Goal: Task Accomplishment & Management: Manage account settings

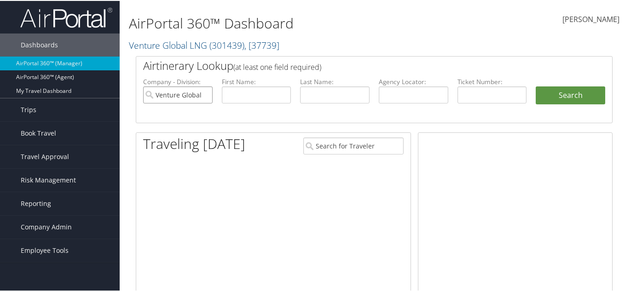
drag, startPoint x: 202, startPoint y: 94, endPoint x: 258, endPoint y: 93, distance: 55.2
click at [202, 93] on input "Venture Global LNG" at bounding box center [177, 94] width 69 height 17
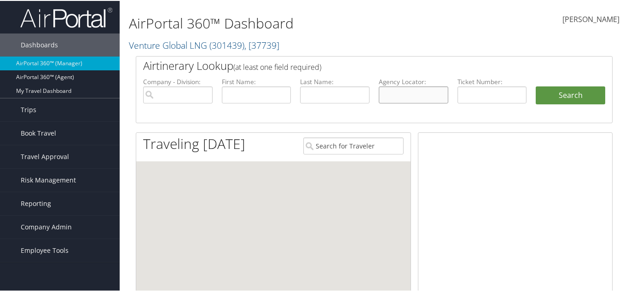
click at [404, 92] on input "text" at bounding box center [412, 94] width 69 height 17
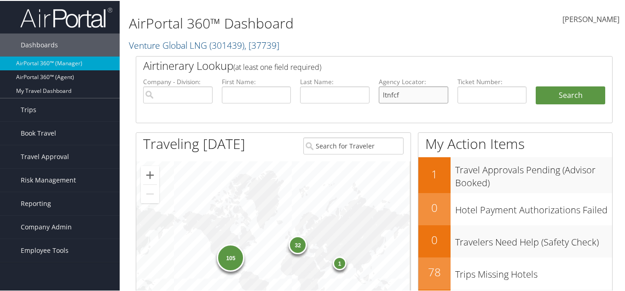
type input "ltnfcf"
click at [535, 86] on button "Search" at bounding box center [569, 95] width 69 height 18
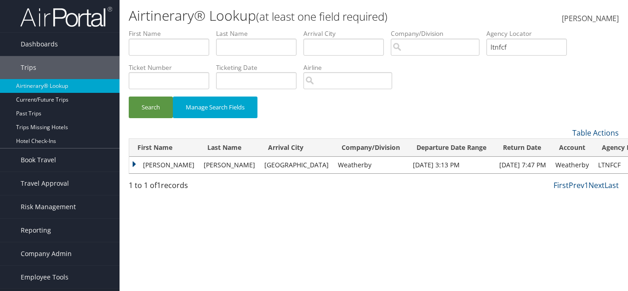
click at [133, 163] on td "[PERSON_NAME]" at bounding box center [164, 165] width 70 height 17
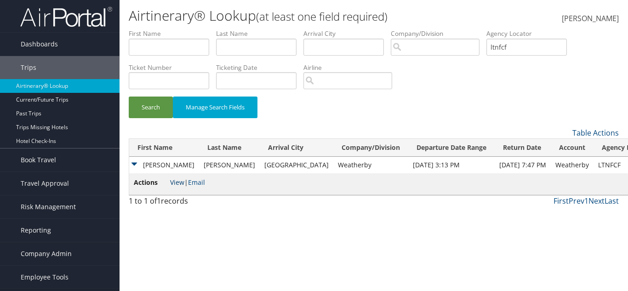
click at [177, 181] on link "View" at bounding box center [177, 182] width 14 height 9
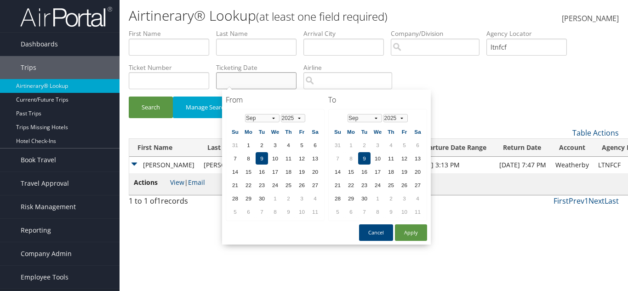
drag, startPoint x: 108, startPoint y: 11, endPoint x: 264, endPoint y: 76, distance: 169.2
click at [264, 76] on input "text" at bounding box center [256, 80] width 80 height 17
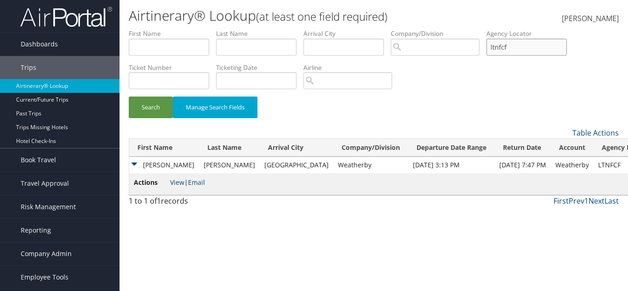
click at [563, 53] on input "ltnfcf" at bounding box center [527, 47] width 80 height 17
click at [159, 106] on button "Search" at bounding box center [151, 108] width 44 height 22
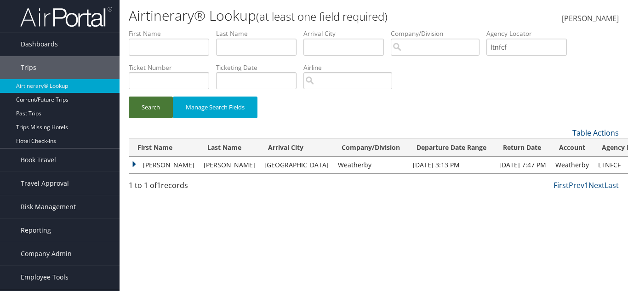
click at [159, 106] on button "Search" at bounding box center [151, 108] width 44 height 22
click at [134, 165] on td "Janet" at bounding box center [164, 165] width 70 height 17
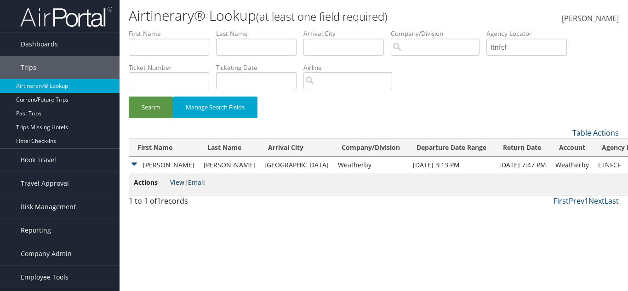
click at [173, 183] on link "View" at bounding box center [177, 182] width 14 height 9
click at [166, 115] on button "Search" at bounding box center [151, 108] width 44 height 22
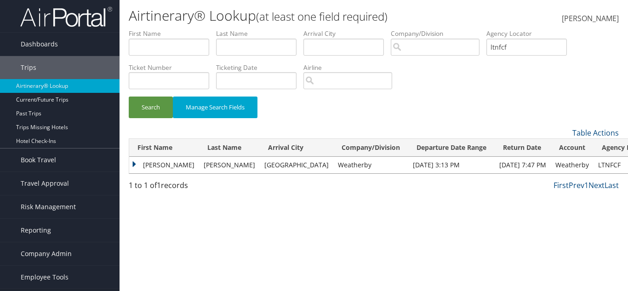
click at [134, 162] on td "Janet" at bounding box center [164, 165] width 70 height 17
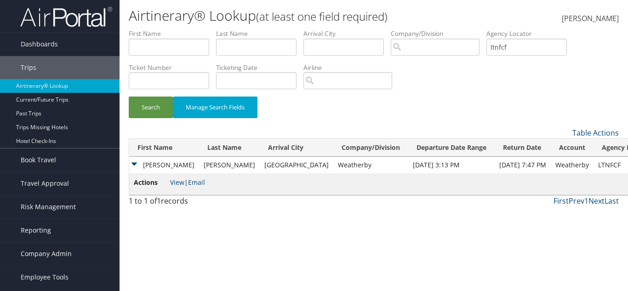
click at [167, 180] on span "Actions" at bounding box center [151, 183] width 34 height 10
click at [172, 179] on link "View" at bounding box center [177, 182] width 14 height 9
click at [148, 106] on button "Search" at bounding box center [151, 108] width 44 height 22
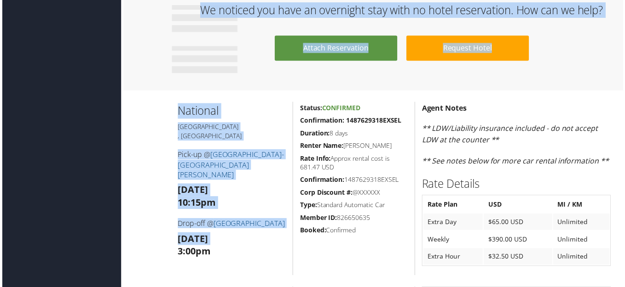
scroll to position [461, 0]
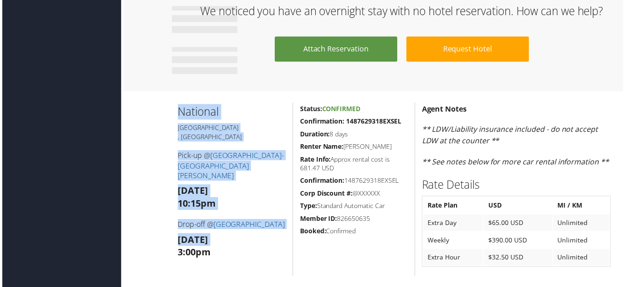
drag, startPoint x: 177, startPoint y: 151, endPoint x: 174, endPoint y: 100, distance: 51.1
drag, startPoint x: 174, startPoint y: 100, endPoint x: 242, endPoint y: 257, distance: 170.7
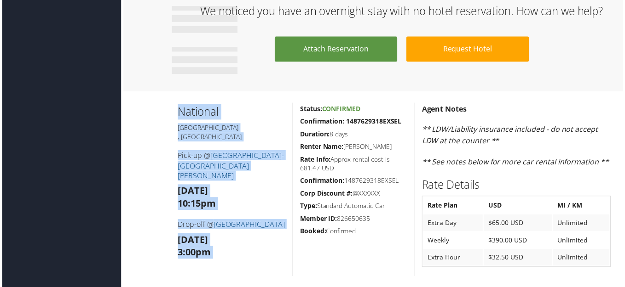
click at [242, 253] on div "National Minneapolis , MN Pick-up @ Minneapolis-St. Paul International Airport …" at bounding box center [231, 190] width 123 height 175
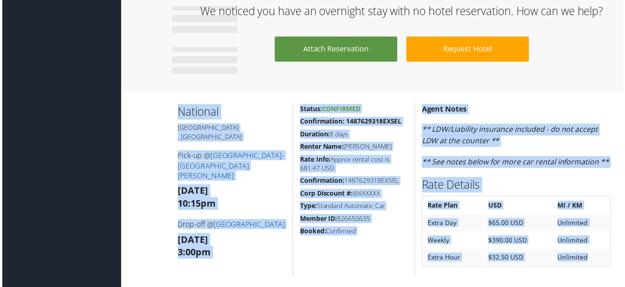
drag, startPoint x: 587, startPoint y: 258, endPoint x: 170, endPoint y: 107, distance: 444.1
click at [170, 107] on div "National Minneapolis , MN Pick-up @ Minneapolis-St. Paul International Airport …" at bounding box center [374, 190] width 490 height 175
click at [170, 107] on div "National Minneapolis , MN Pick-up @ Minneapolis-St. Paul International Airport …" at bounding box center [231, 190] width 123 height 175
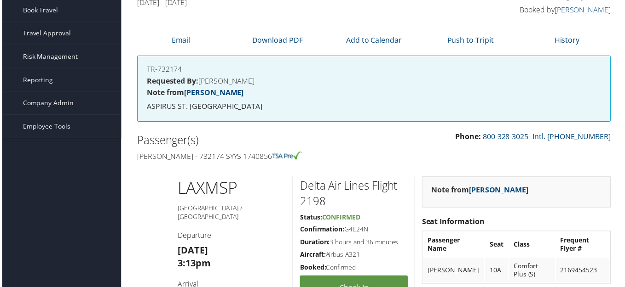
scroll to position [0, 0]
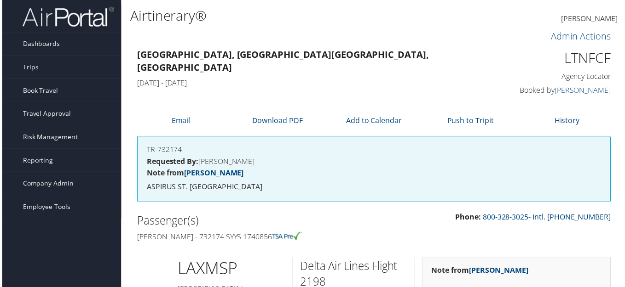
click at [581, 61] on h1 "LTNFCF" at bounding box center [558, 58] width 109 height 19
copy div "LTNFCF"
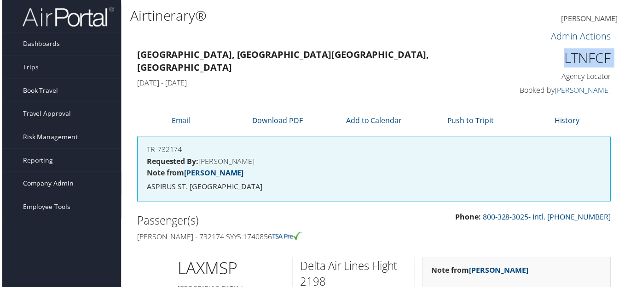
click at [34, 188] on span "Company Admin" at bounding box center [46, 184] width 51 height 23
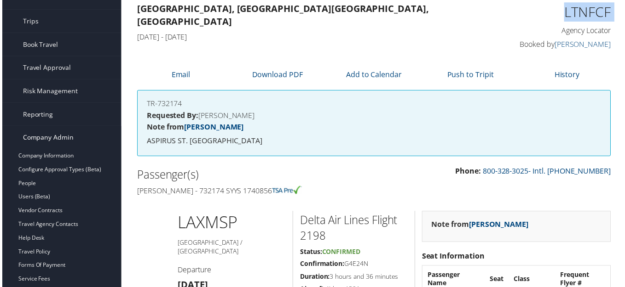
scroll to position [46, 0]
click at [74, 109] on link "Reporting" at bounding box center [60, 115] width 120 height 23
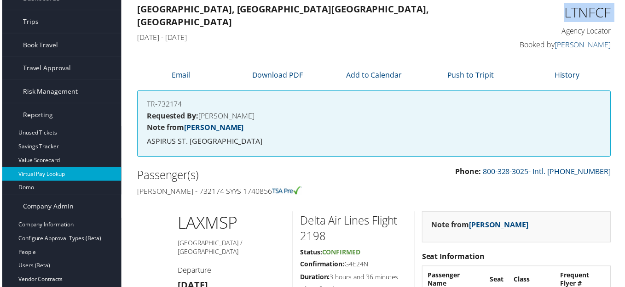
click at [66, 174] on link "Virtual Pay Lookup" at bounding box center [60, 175] width 120 height 14
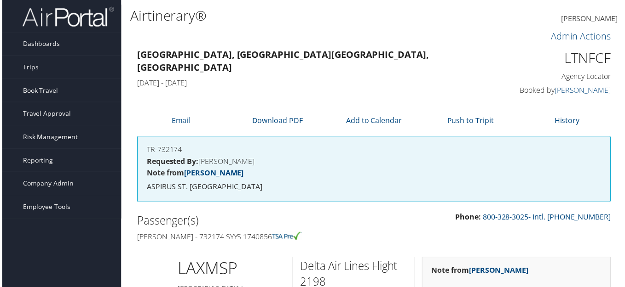
click at [561, 55] on h1 "LTNFCF" at bounding box center [558, 58] width 109 height 19
copy h1 "LTNFCF"
click at [51, 43] on span "Dashboards" at bounding box center [39, 44] width 37 height 23
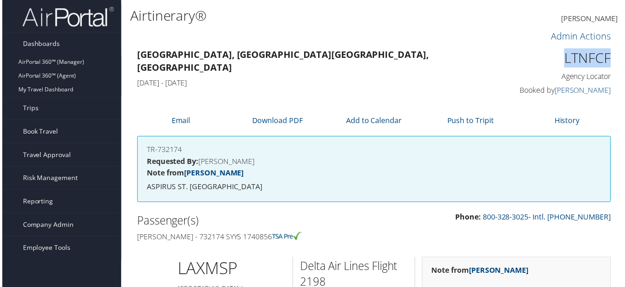
click at [581, 59] on h1 "LTNFCF" at bounding box center [558, 58] width 109 height 19
copy h1 "LTNFCF"
click at [77, 75] on link "AirPortal 360™ (Agent)" at bounding box center [60, 76] width 120 height 14
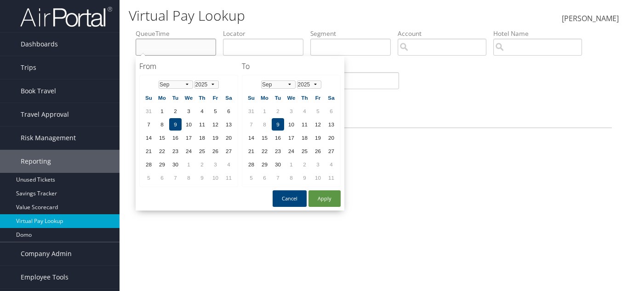
click at [160, 42] on input "text" at bounding box center [176, 47] width 80 height 17
click at [464, 47] on input "search" at bounding box center [442, 47] width 89 height 17
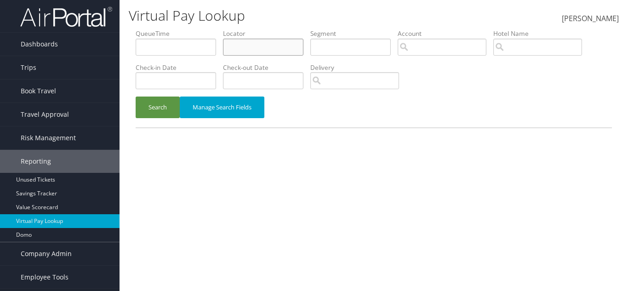
click at [265, 43] on input "text" at bounding box center [263, 47] width 80 height 17
drag, startPoint x: 298, startPoint y: 43, endPoint x: 295, endPoint y: 23, distance: 20.5
click at [298, 39] on input "text" at bounding box center [263, 47] width 80 height 17
paste input "LTNFCF"
type input "LTNFCF"
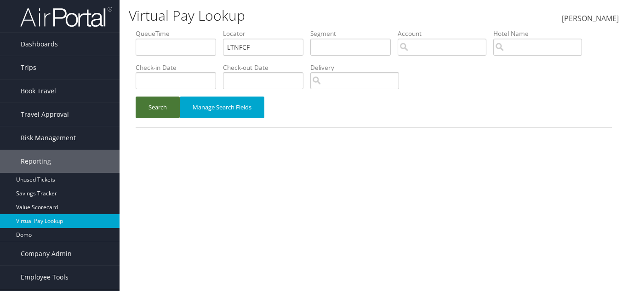
click at [171, 112] on button "Search" at bounding box center [158, 108] width 44 height 22
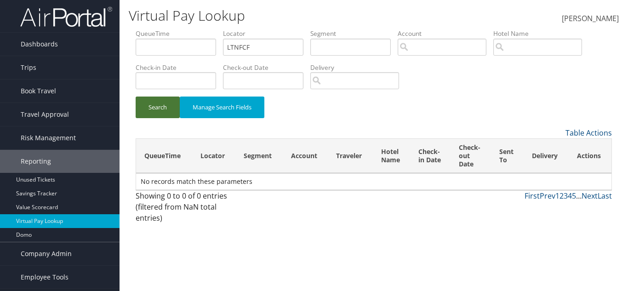
click at [171, 109] on button "Search" at bounding box center [158, 108] width 44 height 22
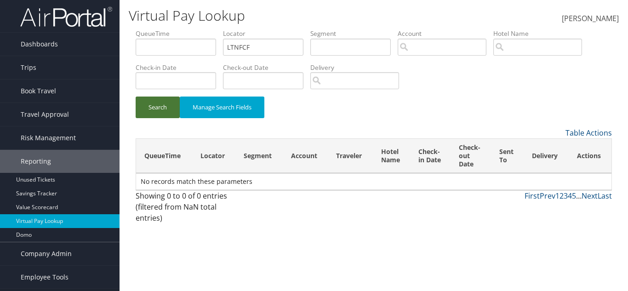
click at [171, 109] on button "Search" at bounding box center [158, 108] width 44 height 22
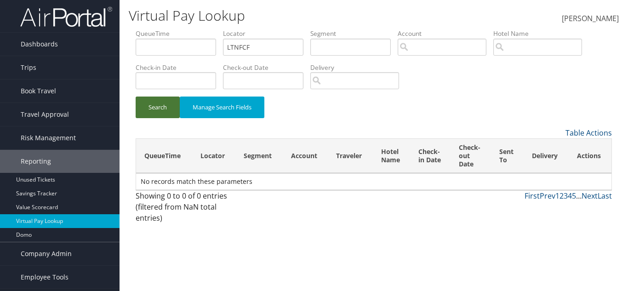
click at [158, 106] on button "Search" at bounding box center [158, 108] width 44 height 22
click at [162, 98] on button "Search" at bounding box center [158, 108] width 44 height 22
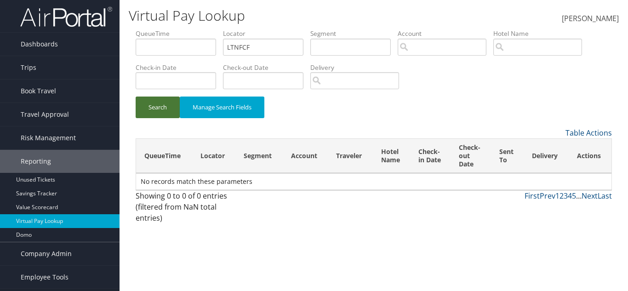
click at [162, 101] on button "Search" at bounding box center [158, 108] width 44 height 22
click at [168, 111] on button "Search" at bounding box center [158, 108] width 44 height 22
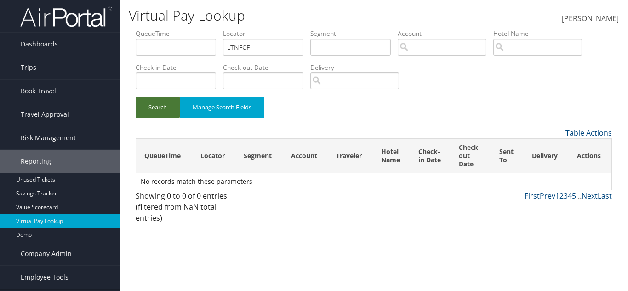
click at [168, 111] on button "Search" at bounding box center [158, 108] width 44 height 22
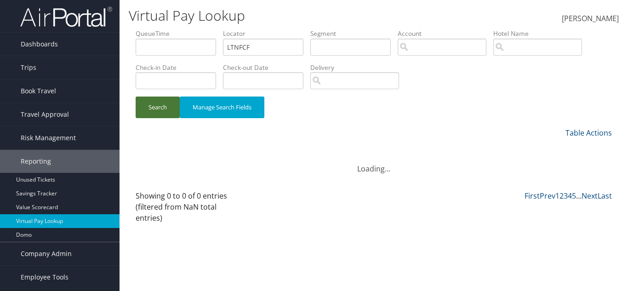
click at [168, 111] on button "Search" at bounding box center [158, 108] width 44 height 22
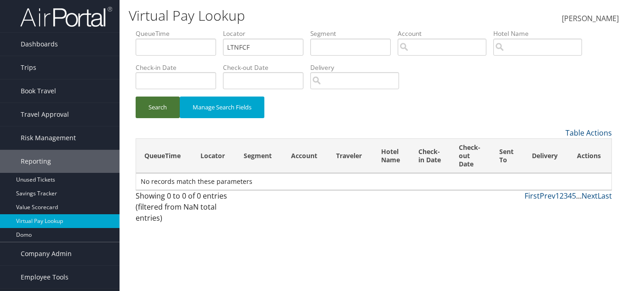
click at [168, 111] on button "Search" at bounding box center [158, 108] width 44 height 22
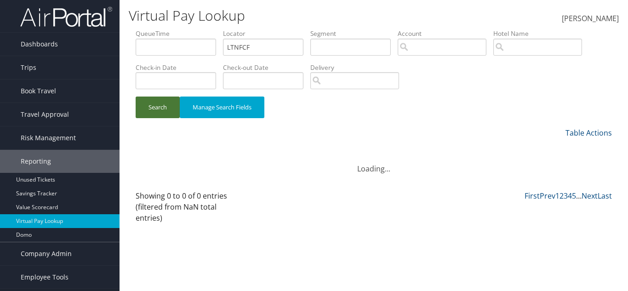
click at [168, 111] on button "Search" at bounding box center [158, 108] width 44 height 22
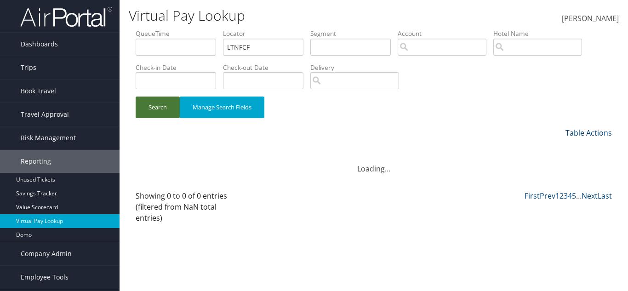
click at [168, 111] on button "Search" at bounding box center [158, 108] width 44 height 22
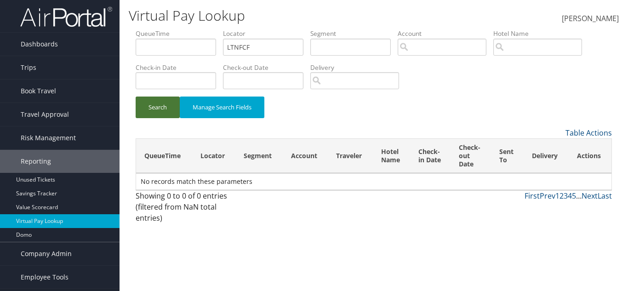
click at [168, 111] on button "Search" at bounding box center [158, 108] width 44 height 22
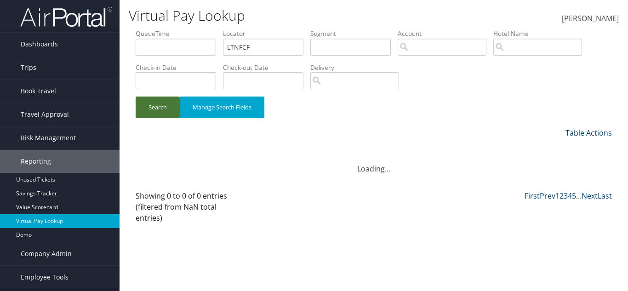
click at [168, 111] on button "Search" at bounding box center [158, 108] width 44 height 22
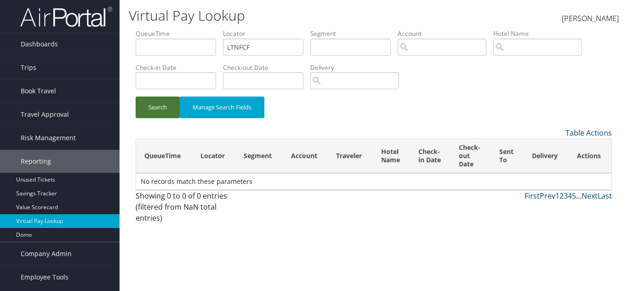
click at [168, 111] on button "Search" at bounding box center [158, 108] width 44 height 22
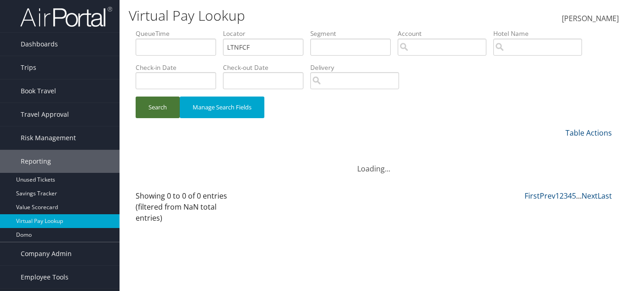
click at [168, 111] on button "Search" at bounding box center [158, 108] width 44 height 22
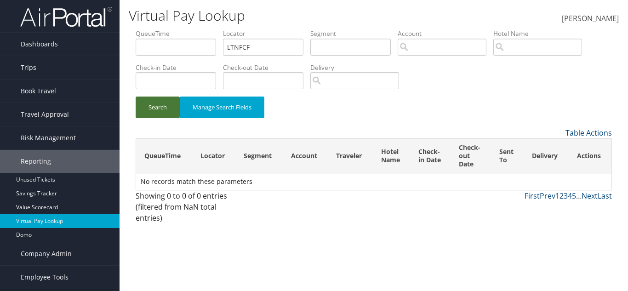
click at [160, 103] on button "Search" at bounding box center [158, 108] width 44 height 22
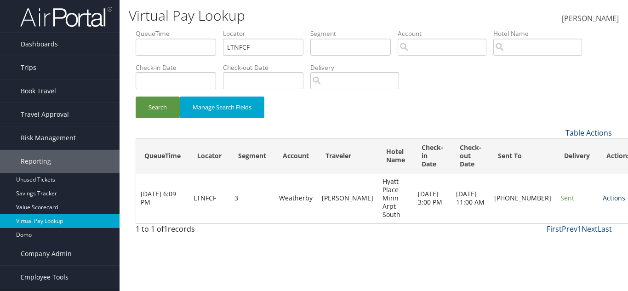
click at [603, 194] on link "Actions" at bounding box center [614, 198] width 23 height 9
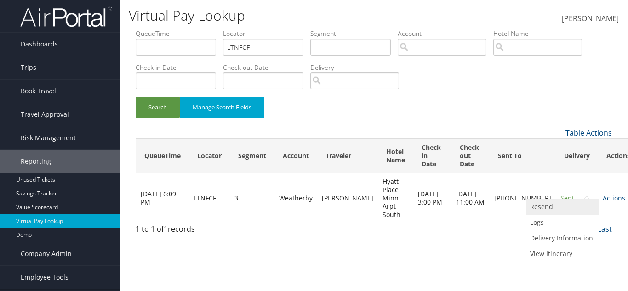
click at [558, 209] on link "Resend" at bounding box center [562, 207] width 70 height 16
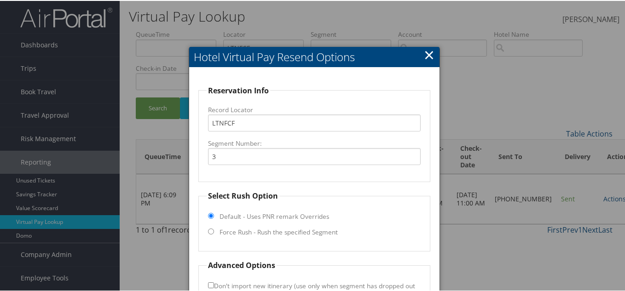
click at [429, 51] on link "×" at bounding box center [429, 54] width 11 height 18
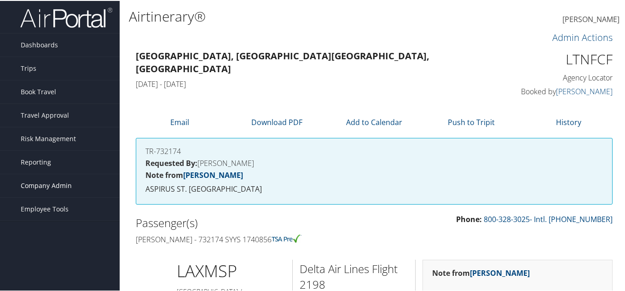
click at [32, 182] on span "Company Admin" at bounding box center [46, 184] width 51 height 23
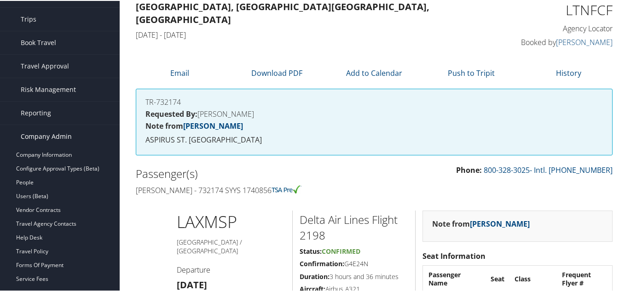
scroll to position [46, 0]
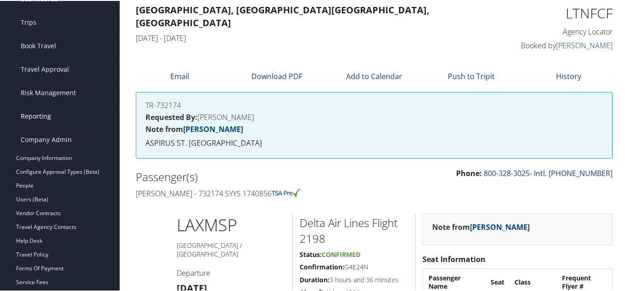
click at [42, 111] on span "Reporting" at bounding box center [36, 115] width 30 height 23
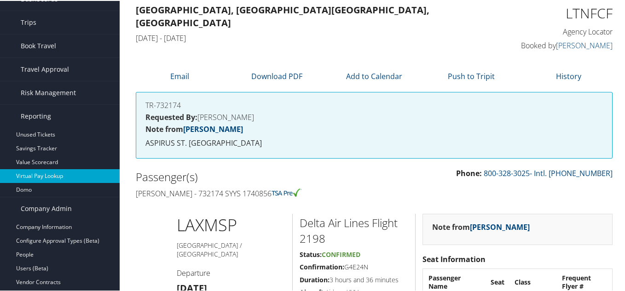
click at [47, 172] on link "Virtual Pay Lookup" at bounding box center [60, 175] width 120 height 14
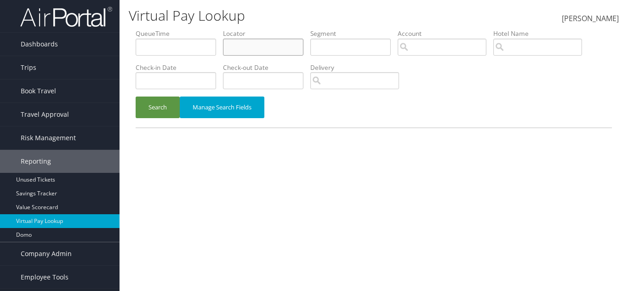
click at [278, 48] on input "text" at bounding box center [263, 47] width 80 height 17
paste input "LTNFCF"
type input "LTNFCF"
click at [168, 115] on button "Search" at bounding box center [158, 108] width 44 height 22
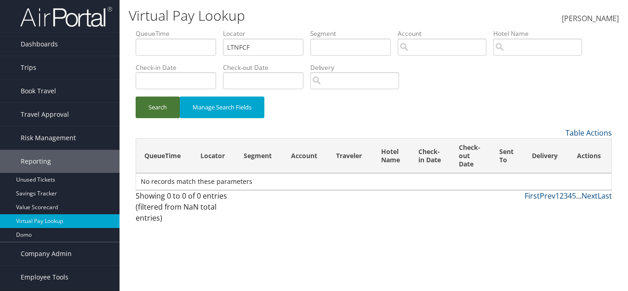
click at [168, 115] on button "Search" at bounding box center [158, 108] width 44 height 22
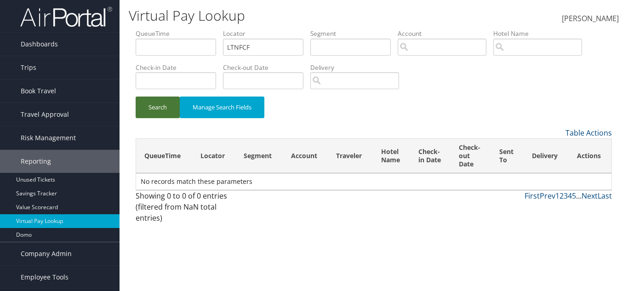
click at [168, 115] on button "Search" at bounding box center [158, 108] width 44 height 22
click at [168, 97] on button "Search" at bounding box center [158, 108] width 44 height 22
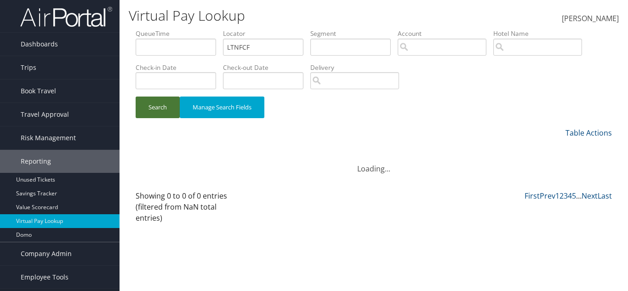
click at [168, 97] on button "Search" at bounding box center [158, 108] width 44 height 22
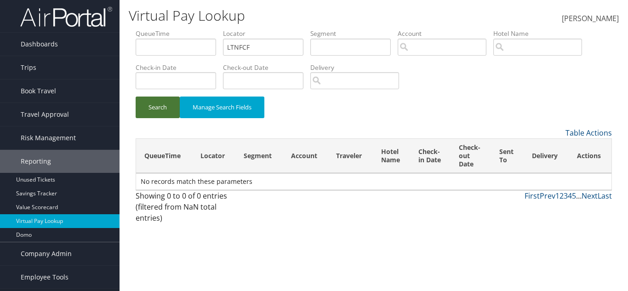
click at [168, 97] on button "Search" at bounding box center [158, 108] width 44 height 22
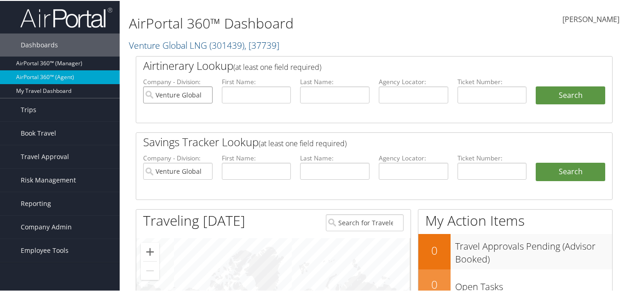
click at [205, 94] on input "Venture Global LNG" at bounding box center [177, 94] width 69 height 17
click at [397, 105] on li "Agency Locator:" at bounding box center [413, 97] width 79 height 43
click at [400, 96] on input "text" at bounding box center [412, 94] width 69 height 17
paste input "LTNFCF"
type input "LTNFCF"
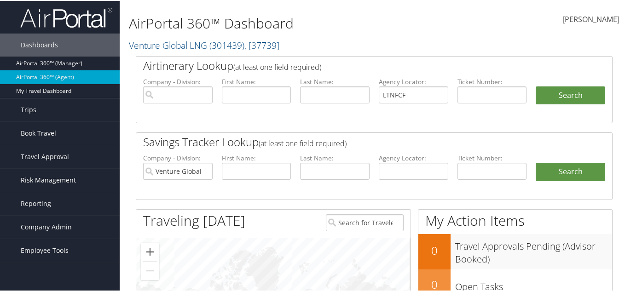
click at [577, 105] on li "Search" at bounding box center [570, 104] width 79 height 37
click at [575, 102] on li "Search" at bounding box center [570, 104] width 79 height 37
click at [573, 95] on button "Search" at bounding box center [569, 95] width 69 height 18
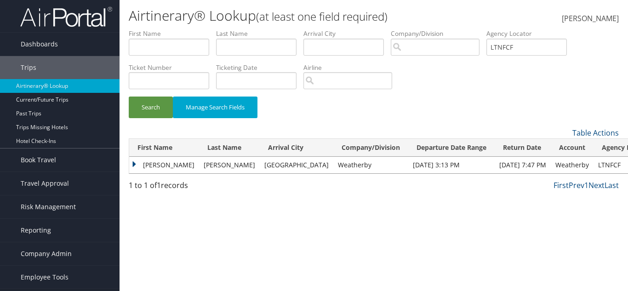
click at [132, 165] on td "Janet" at bounding box center [164, 165] width 70 height 17
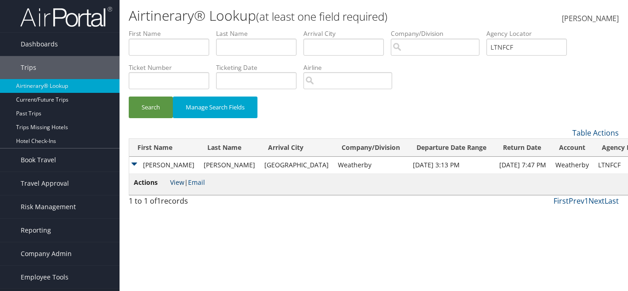
click at [179, 178] on link "View" at bounding box center [177, 182] width 14 height 9
click at [154, 105] on button "Search" at bounding box center [151, 108] width 44 height 22
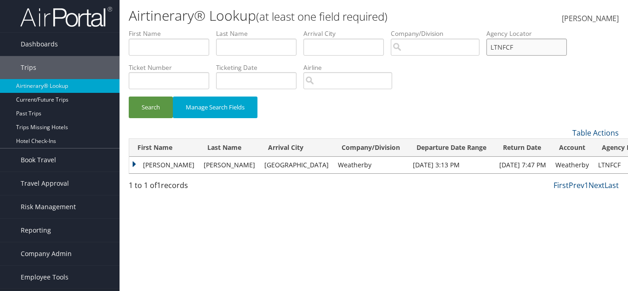
drag, startPoint x: 539, startPoint y: 46, endPoint x: 412, endPoint y: 46, distance: 127.4
click at [412, 29] on ul "First Name Last Name Departure City Arrival City Company/Division Airport/City …" at bounding box center [374, 29] width 490 height 0
drag, startPoint x: 549, startPoint y: 40, endPoint x: 547, endPoint y: 46, distance: 7.0
click at [549, 45] on input "text" at bounding box center [527, 47] width 80 height 17
paste input "FPWIKO"
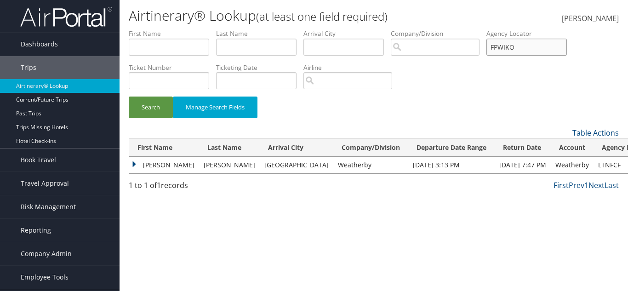
type input "FPWIKO"
click at [129, 97] on button "Search" at bounding box center [151, 108] width 44 height 22
click at [137, 165] on td "Vicky" at bounding box center [164, 165] width 70 height 17
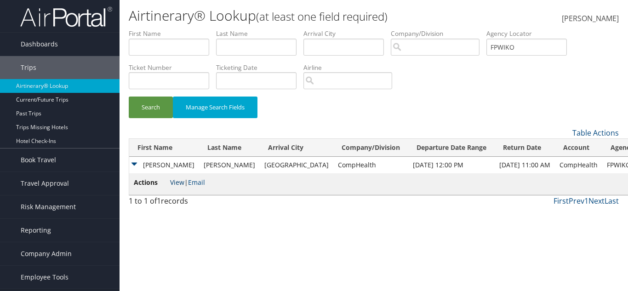
click at [175, 183] on link "View" at bounding box center [177, 182] width 14 height 9
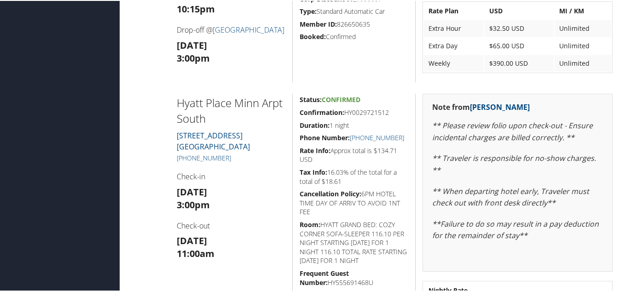
scroll to position [552, 0]
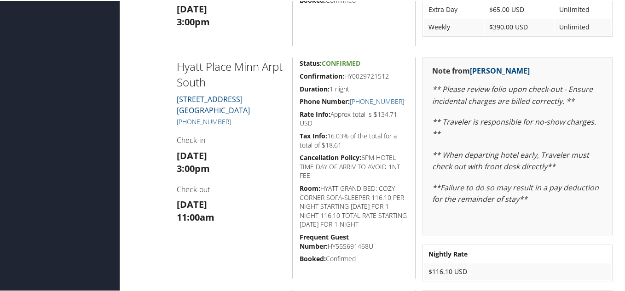
drag, startPoint x: 175, startPoint y: 118, endPoint x: 229, endPoint y: 122, distance: 54.9
click at [229, 122] on div "[GEOGRAPHIC_DATA] [GEOGRAPHIC_DATA][STREET_ADDRESS] [PHONE_NUMBER] Check-in [DA…" at bounding box center [231, 167] width 123 height 221
copy link "[PHONE_NUMBER]"
click at [218, 118] on link "[PHONE_NUMBER]" at bounding box center [204, 120] width 54 height 9
copy link "+1 (952) 854-0700"
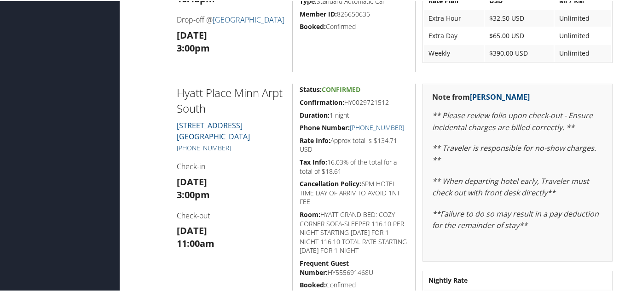
scroll to position [506, 0]
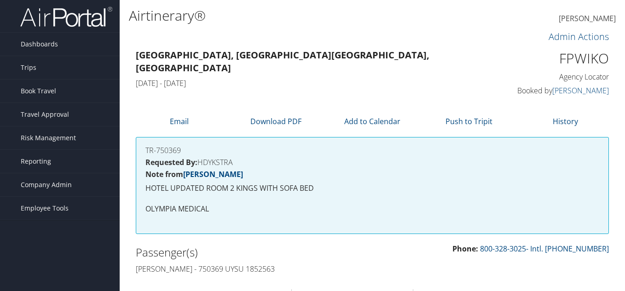
scroll to position [414, 0]
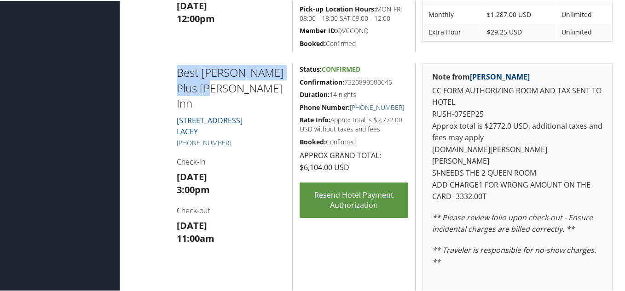
drag, startPoint x: 180, startPoint y: 67, endPoint x: 223, endPoint y: 91, distance: 48.8
click at [223, 91] on h2 "Best [PERSON_NAME] Plus [PERSON_NAME] Inn" at bounding box center [231, 87] width 109 height 46
copy h2 "Best [PERSON_NAME] Plus [PERSON_NAME] Inn"
